Goal: Task Accomplishment & Management: Manage account settings

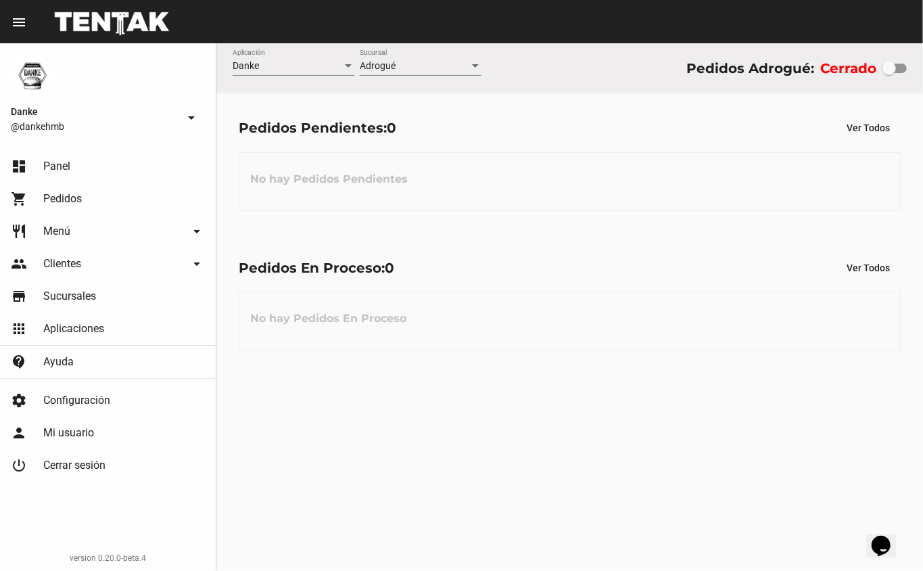
click at [888, 71] on div at bounding box center [889, 69] width 14 height 14
click at [888, 73] on input "checkbox" at bounding box center [888, 73] width 1 height 1
checkbox input "true"
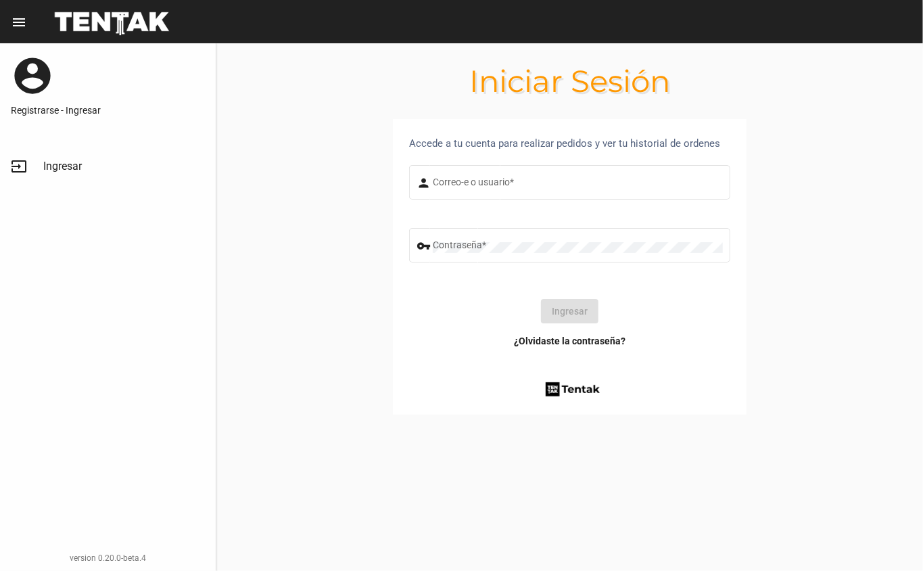
type input "[EMAIL_ADDRESS][DOMAIN_NAME]"
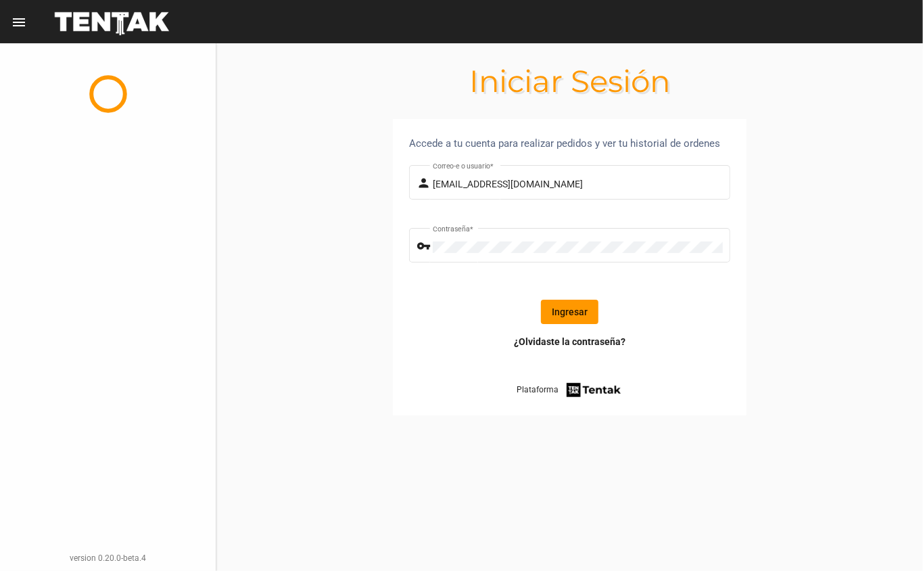
click at [549, 307] on button "Ingresar" at bounding box center [569, 311] width 57 height 24
